Goal: Task Accomplishment & Management: Use online tool/utility

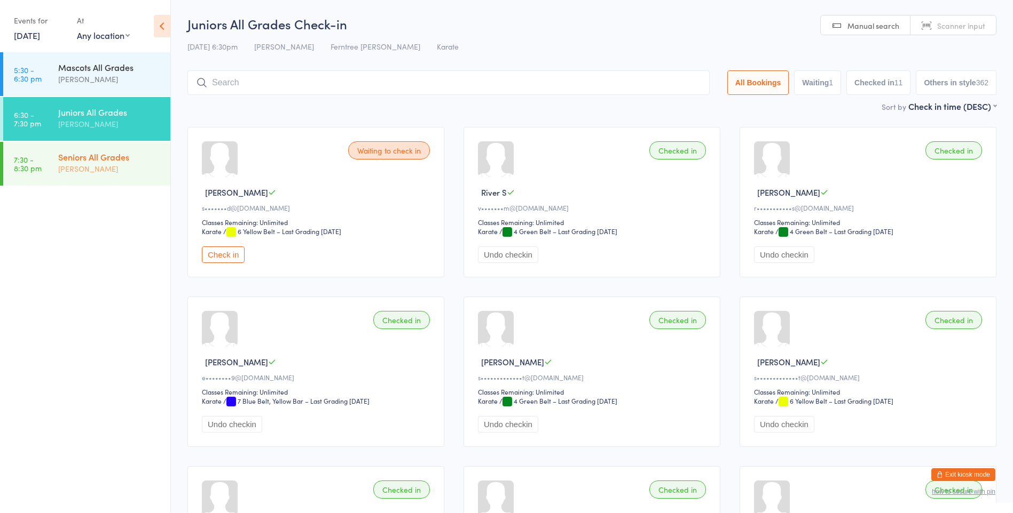
click at [114, 175] on div "[PERSON_NAME]" at bounding box center [109, 169] width 103 height 12
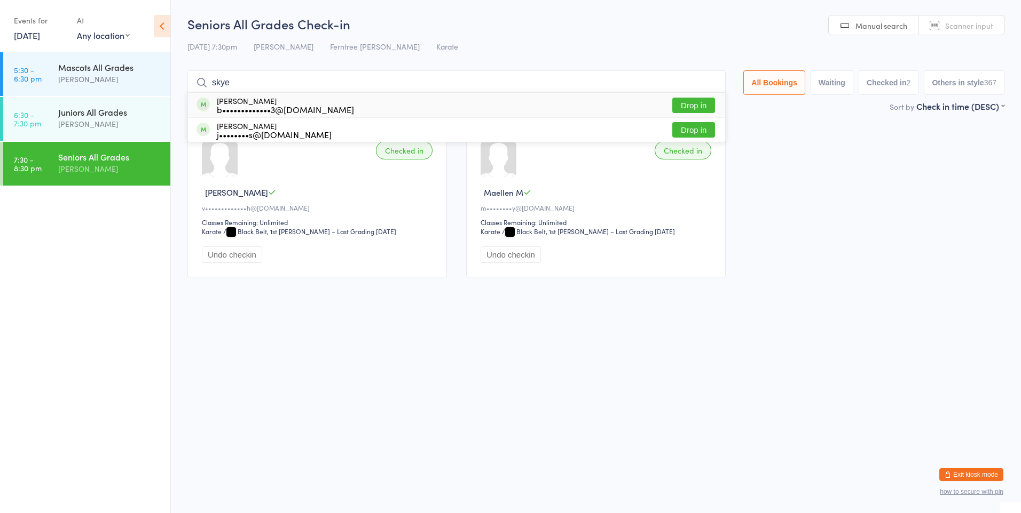
type input "skye"
click at [254, 101] on div "[PERSON_NAME] b•••••••••••••3@[DOMAIN_NAME]" at bounding box center [285, 105] width 137 height 17
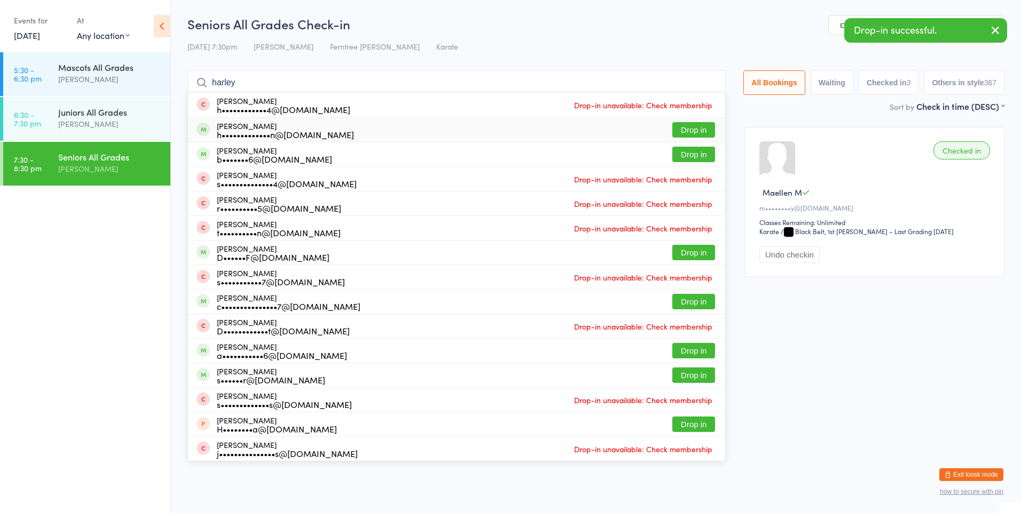
type input "harley"
click at [277, 126] on div "[PERSON_NAME] h•••••••••••••n@[DOMAIN_NAME]" at bounding box center [285, 130] width 137 height 17
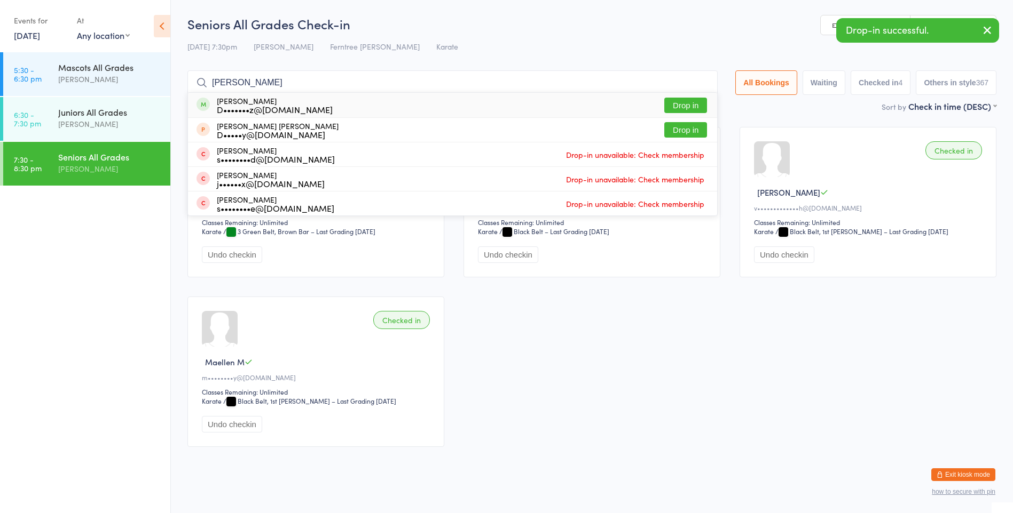
type input "[PERSON_NAME]"
click at [285, 102] on div "[PERSON_NAME] D•••••••z@[DOMAIN_NAME]" at bounding box center [275, 105] width 116 height 17
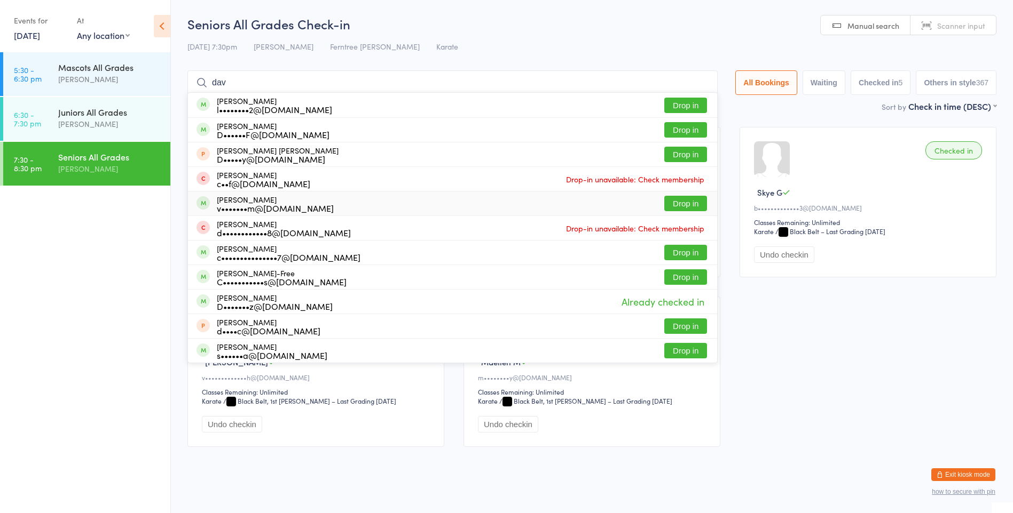
type input "dav"
click at [280, 201] on div "[PERSON_NAME] v•••••••m@[DOMAIN_NAME]" at bounding box center [275, 203] width 117 height 17
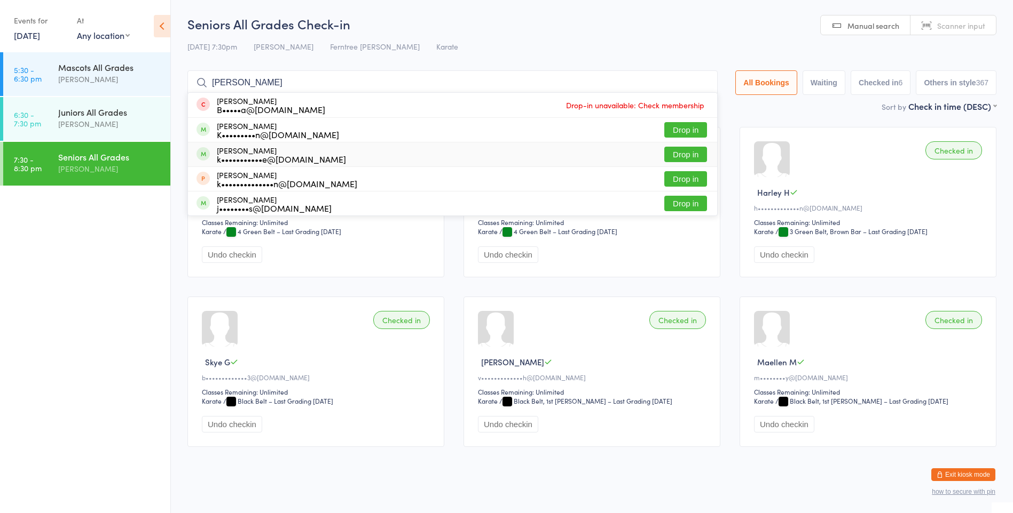
type input "[PERSON_NAME]"
click at [684, 147] on button "Drop in" at bounding box center [685, 154] width 43 height 15
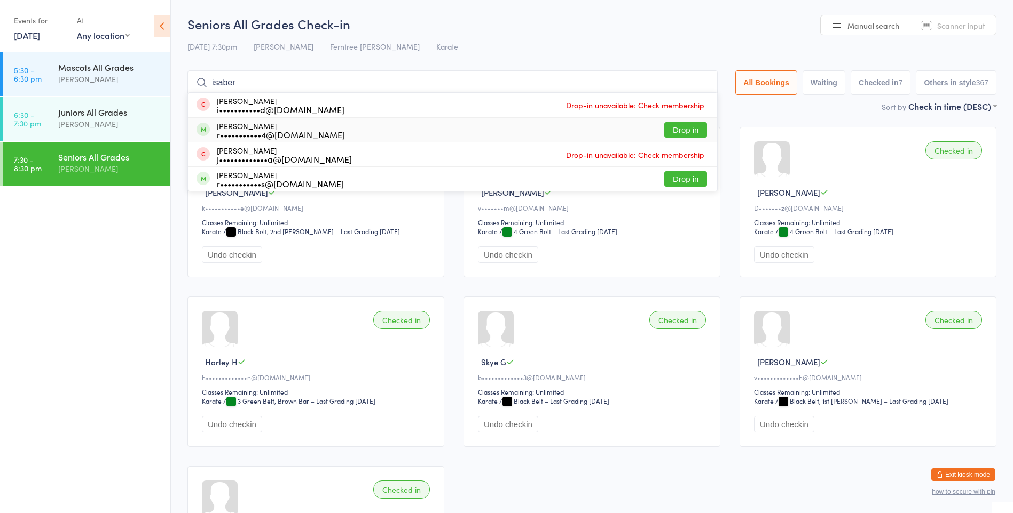
type input "isaber"
click at [678, 130] on button "Drop in" at bounding box center [685, 129] width 43 height 15
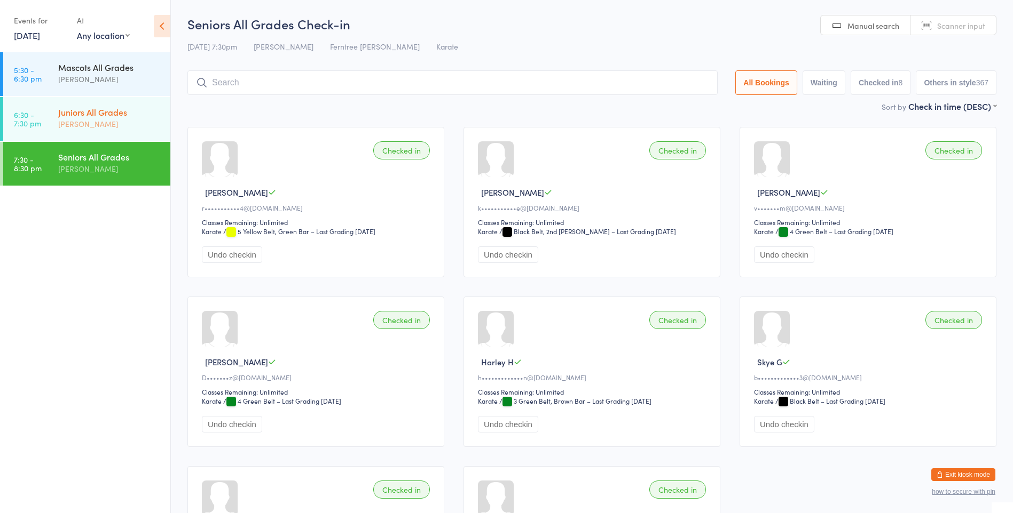
click at [101, 108] on div "Juniors All Grades" at bounding box center [109, 112] width 103 height 12
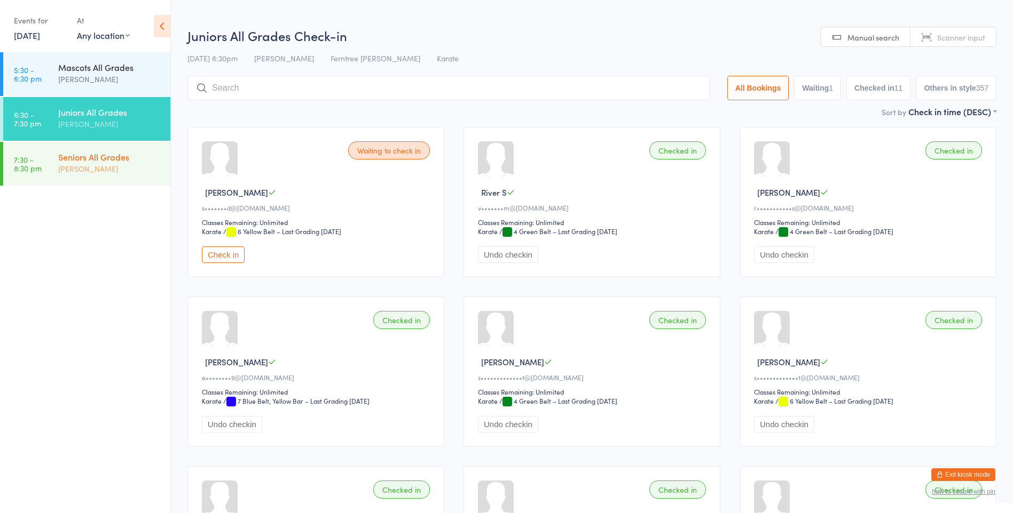
click at [99, 177] on div "Seniors All Grades [PERSON_NAME]" at bounding box center [114, 163] width 112 height 42
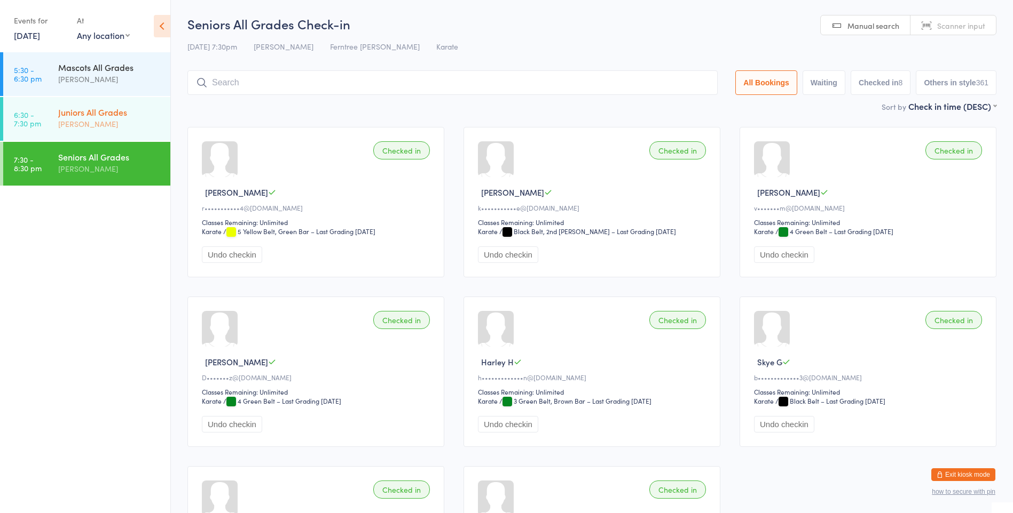
click at [112, 123] on div "[PERSON_NAME]" at bounding box center [109, 124] width 103 height 12
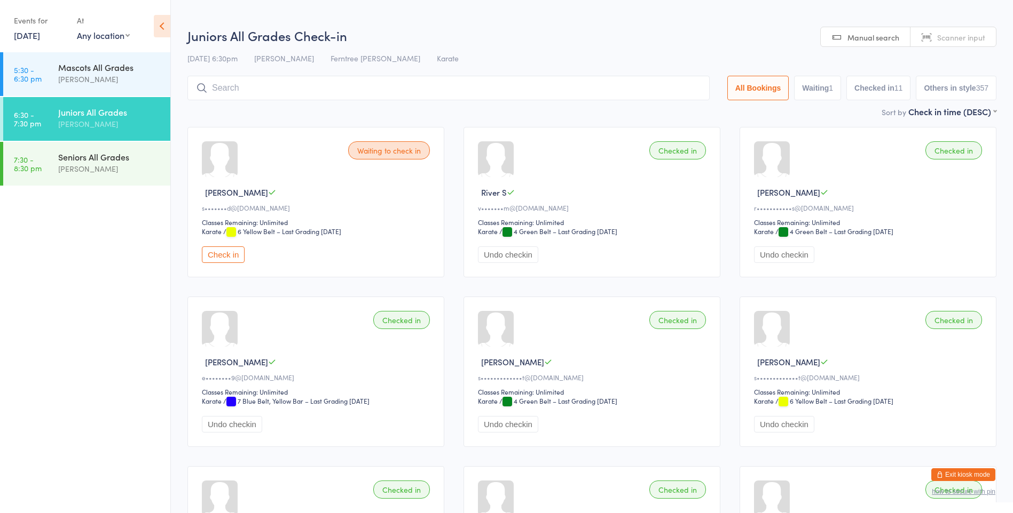
click at [282, 86] on input "search" at bounding box center [448, 88] width 522 height 25
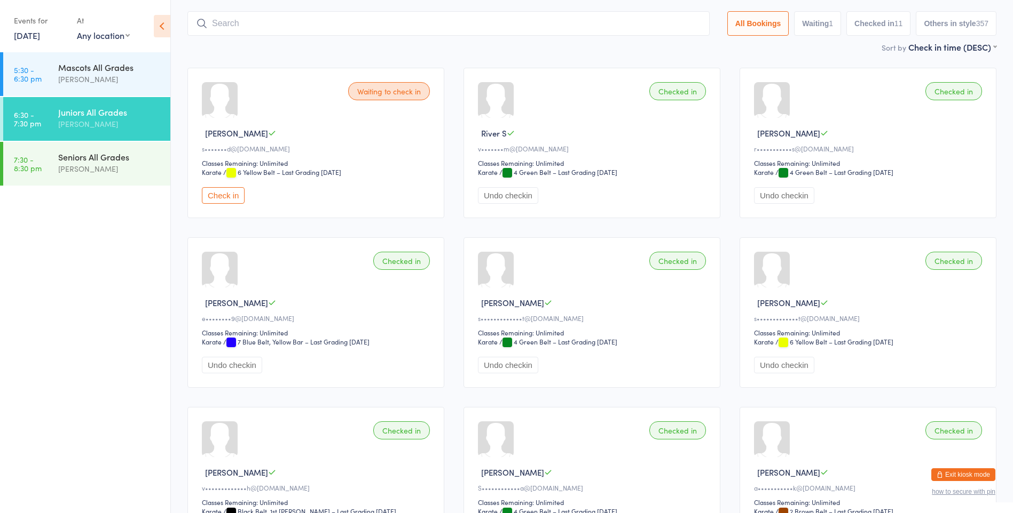
scroll to position [70, 0]
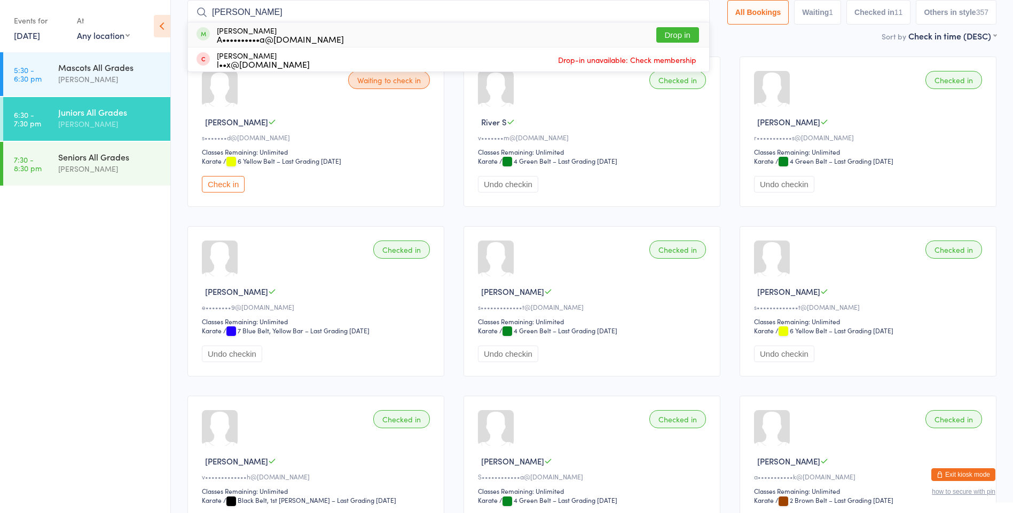
type input "[PERSON_NAME]"
click at [228, 36] on div "A••••••••••a@[DOMAIN_NAME]" at bounding box center [280, 39] width 127 height 9
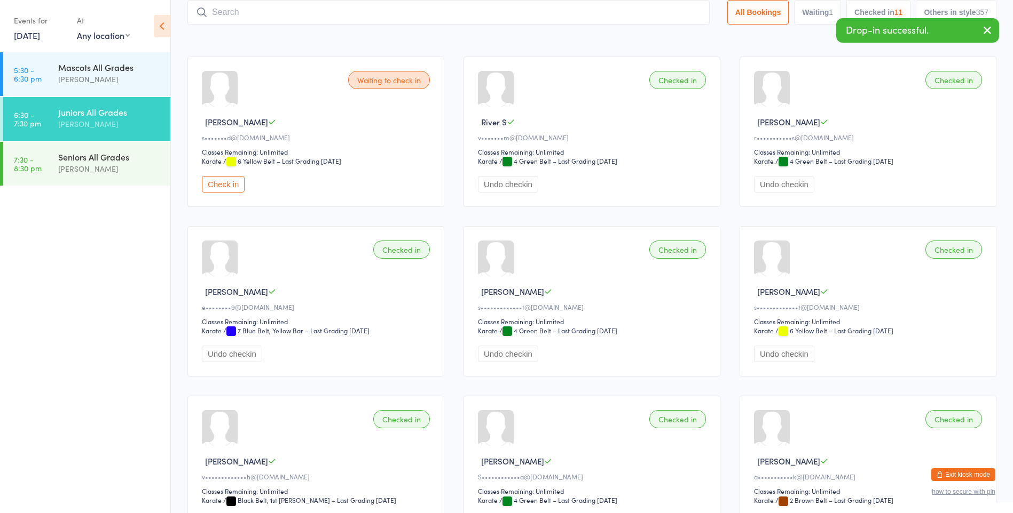
click at [227, 14] on input "search" at bounding box center [448, 12] width 522 height 25
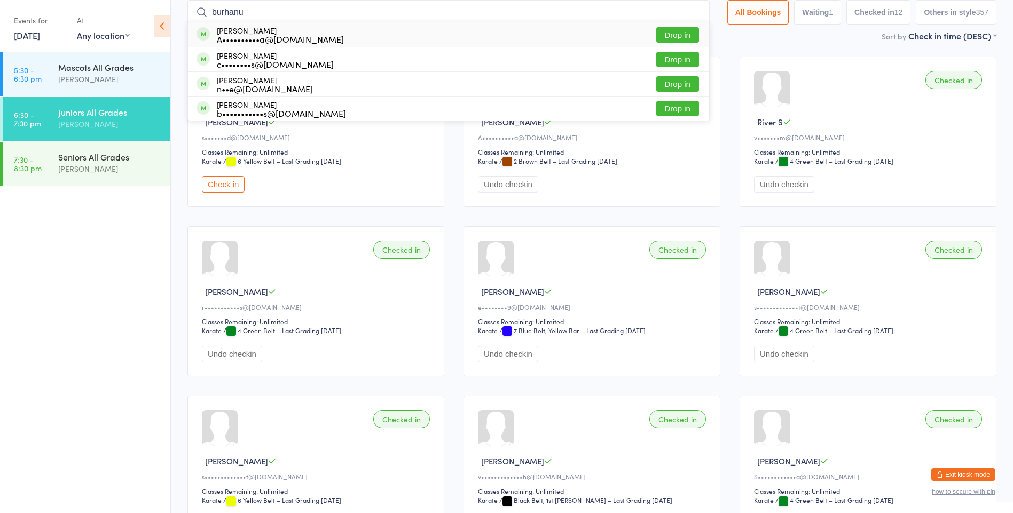
type input "burhanu"
click at [241, 31] on div "[PERSON_NAME] A••••••••••a@[DOMAIN_NAME]" at bounding box center [280, 34] width 127 height 17
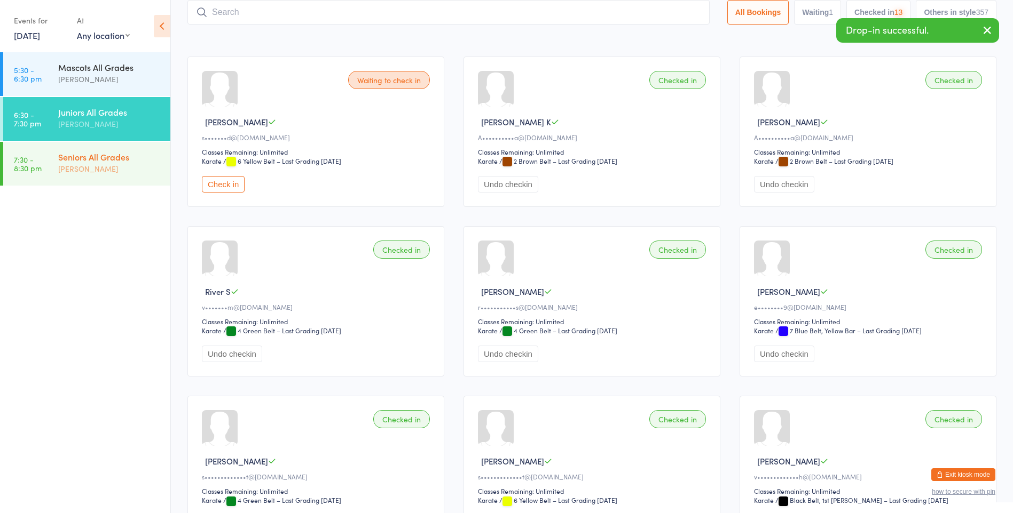
click at [86, 169] on div "[PERSON_NAME]" at bounding box center [109, 169] width 103 height 12
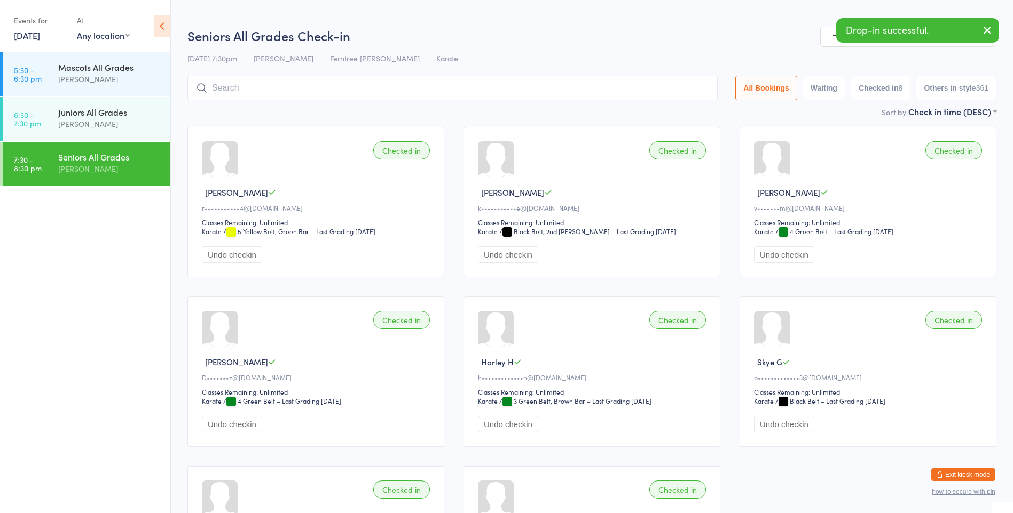
click at [255, 88] on input "search" at bounding box center [452, 88] width 530 height 25
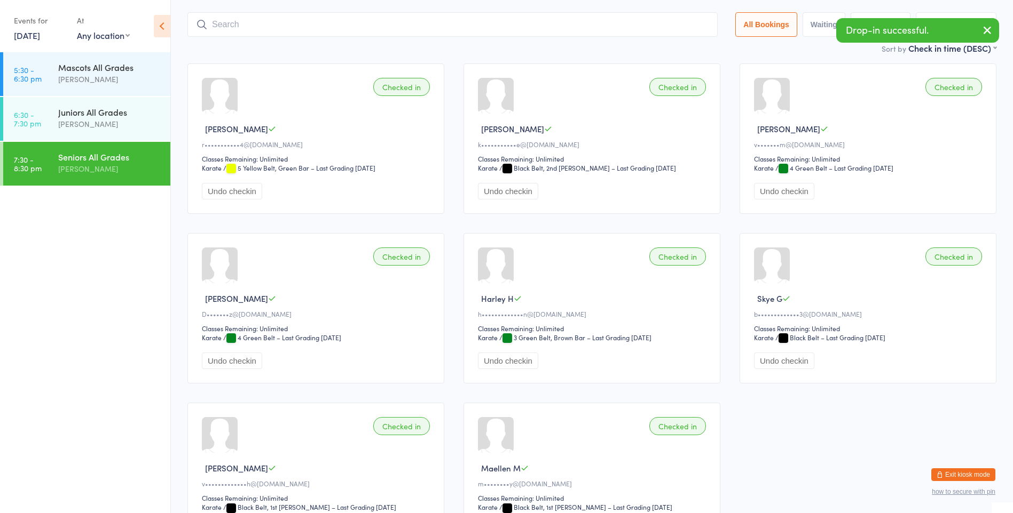
scroll to position [76, 0]
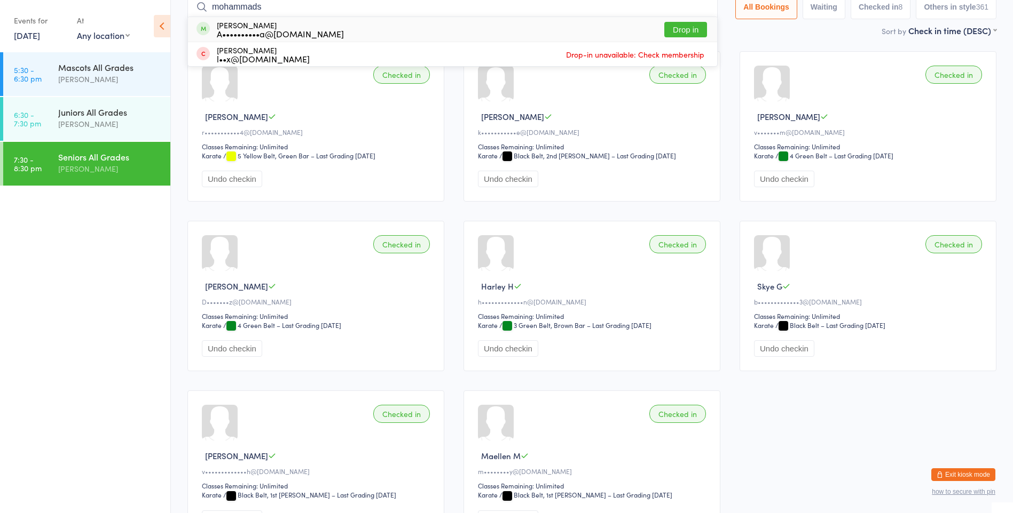
type input "mohammads"
click at [273, 31] on div "A••••••••••a@[DOMAIN_NAME]" at bounding box center [280, 33] width 127 height 9
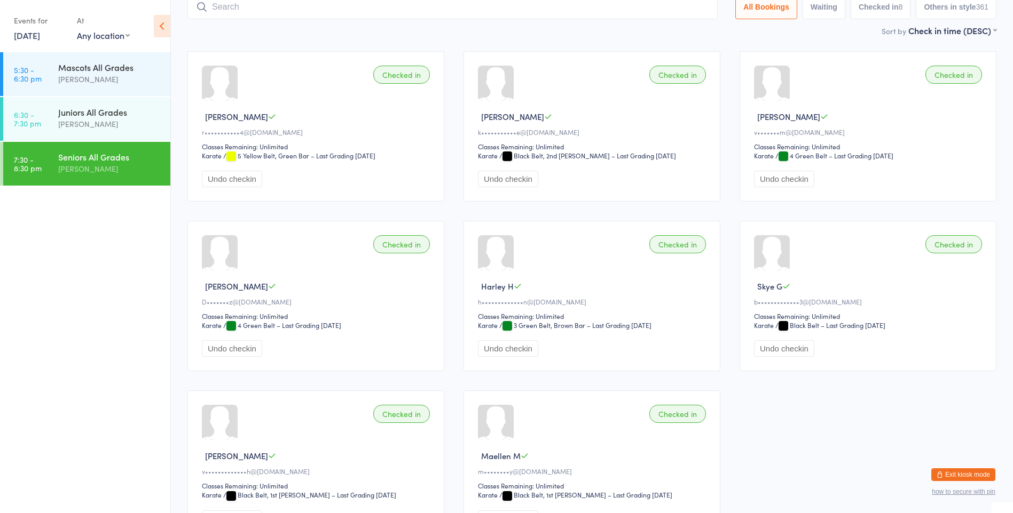
scroll to position [70, 0]
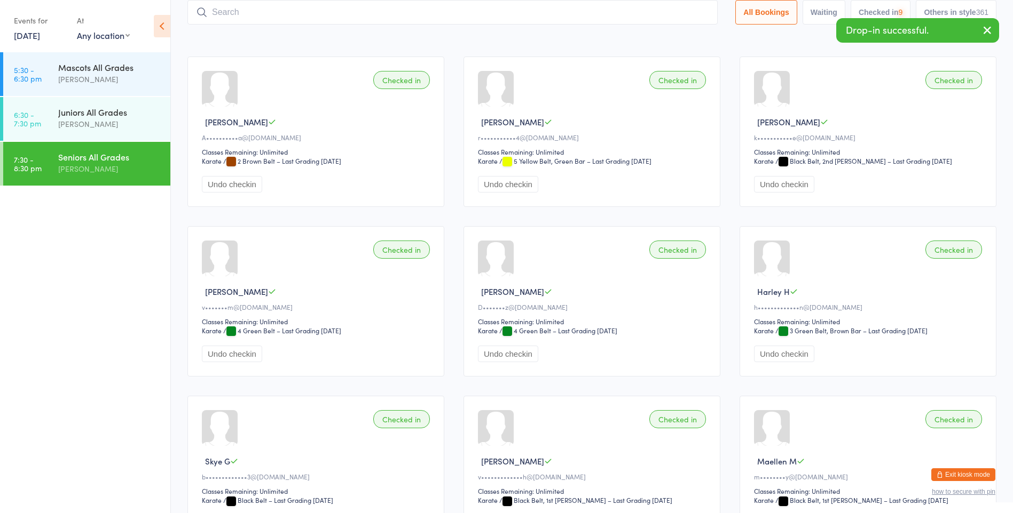
click at [257, 14] on input "search" at bounding box center [452, 12] width 530 height 25
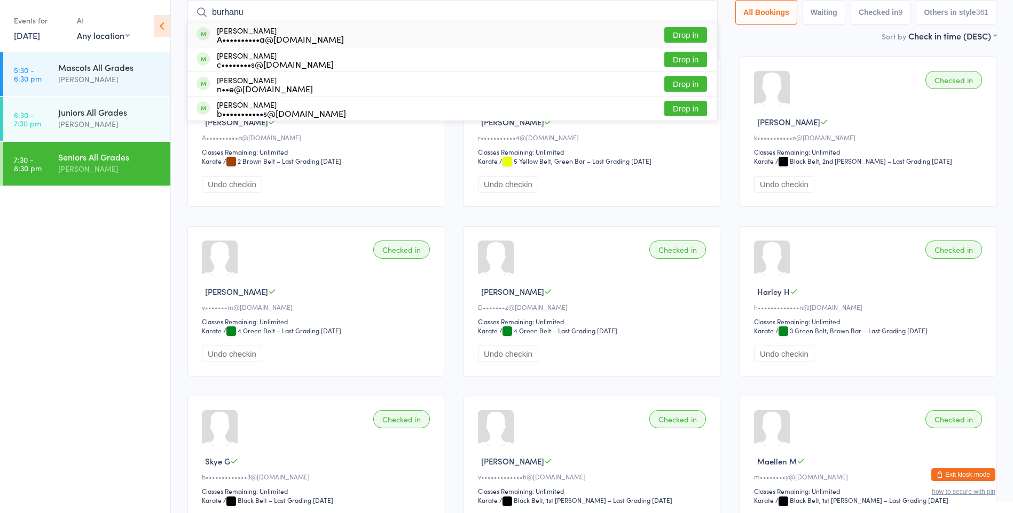
type input "burhanu"
click at [258, 39] on div "A••••••••••a@[DOMAIN_NAME]" at bounding box center [280, 39] width 127 height 9
